Goal: Use online tool/utility: Utilize a website feature to perform a specific function

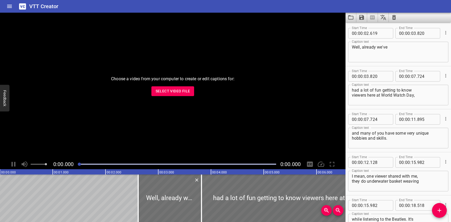
scroll to position [1675, 0]
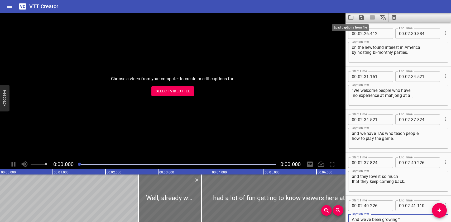
click at [351, 17] on icon "Load captions from file" at bounding box center [350, 17] width 6 height 6
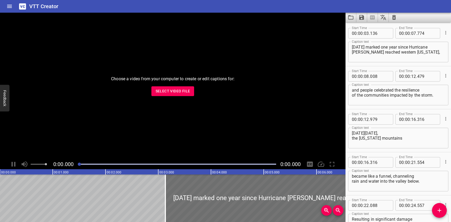
scroll to position [2148, 0]
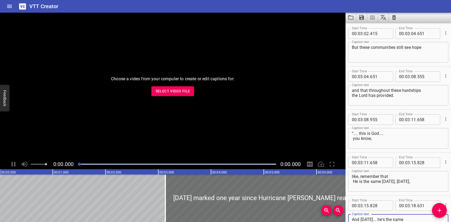
type textarea "And [DATE]... he's the same a year after the storm."
click at [361, 17] on icon "Save captions to file" at bounding box center [361, 17] width 5 height 5
click at [365, 29] on li "Save to VTT file" at bounding box center [375, 28] width 39 height 9
click at [351, 17] on icon "Load captions from file" at bounding box center [350, 17] width 6 height 6
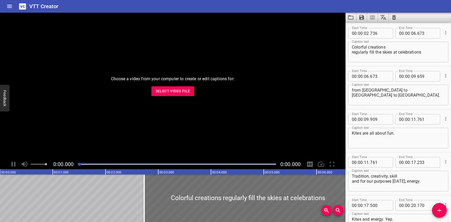
scroll to position [1589, 0]
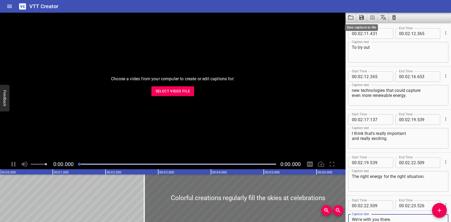
type textarea "We're with you there."
click at [360, 18] on icon "Save captions to file" at bounding box center [361, 17] width 5 height 5
click at [367, 28] on li "Save to VTT file" at bounding box center [375, 28] width 39 height 9
click at [350, 16] on icon "Load captions from file" at bounding box center [350, 17] width 5 height 4
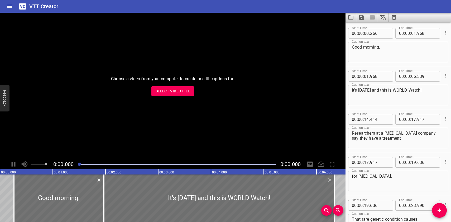
scroll to position [7175, 0]
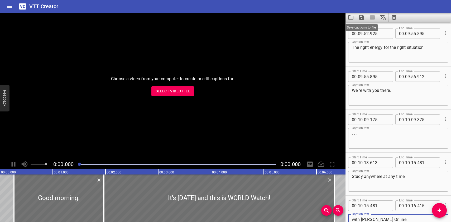
type textarea "with [PERSON_NAME] Online."
click at [362, 17] on icon "Save captions to file" at bounding box center [361, 17] width 5 height 5
click at [367, 29] on li "Save to VTT file" at bounding box center [375, 28] width 39 height 9
